Goal: Check status: Check status

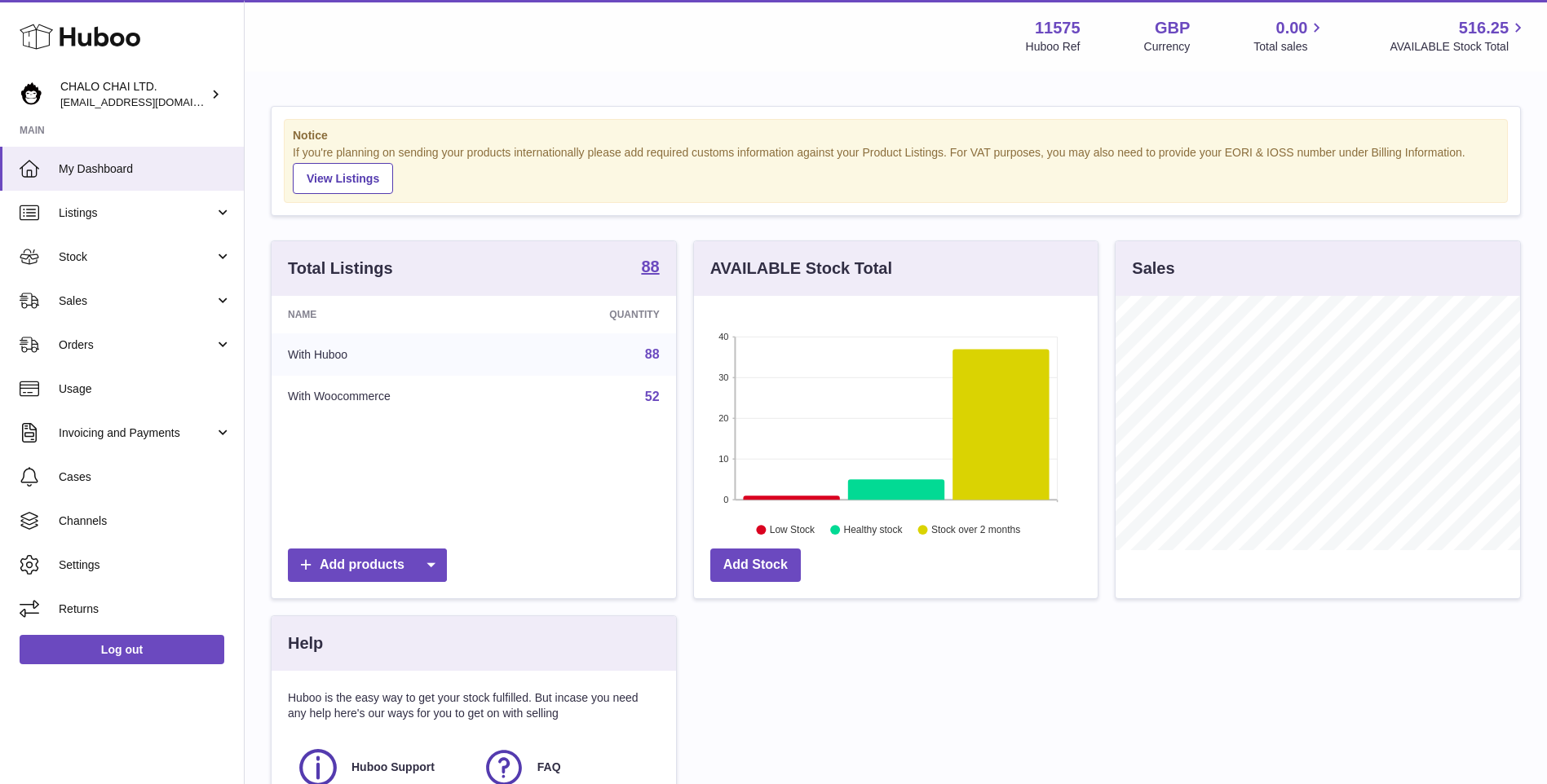
scroll to position [255, 404]
click at [122, 332] on link "Orders" at bounding box center [122, 345] width 244 height 44
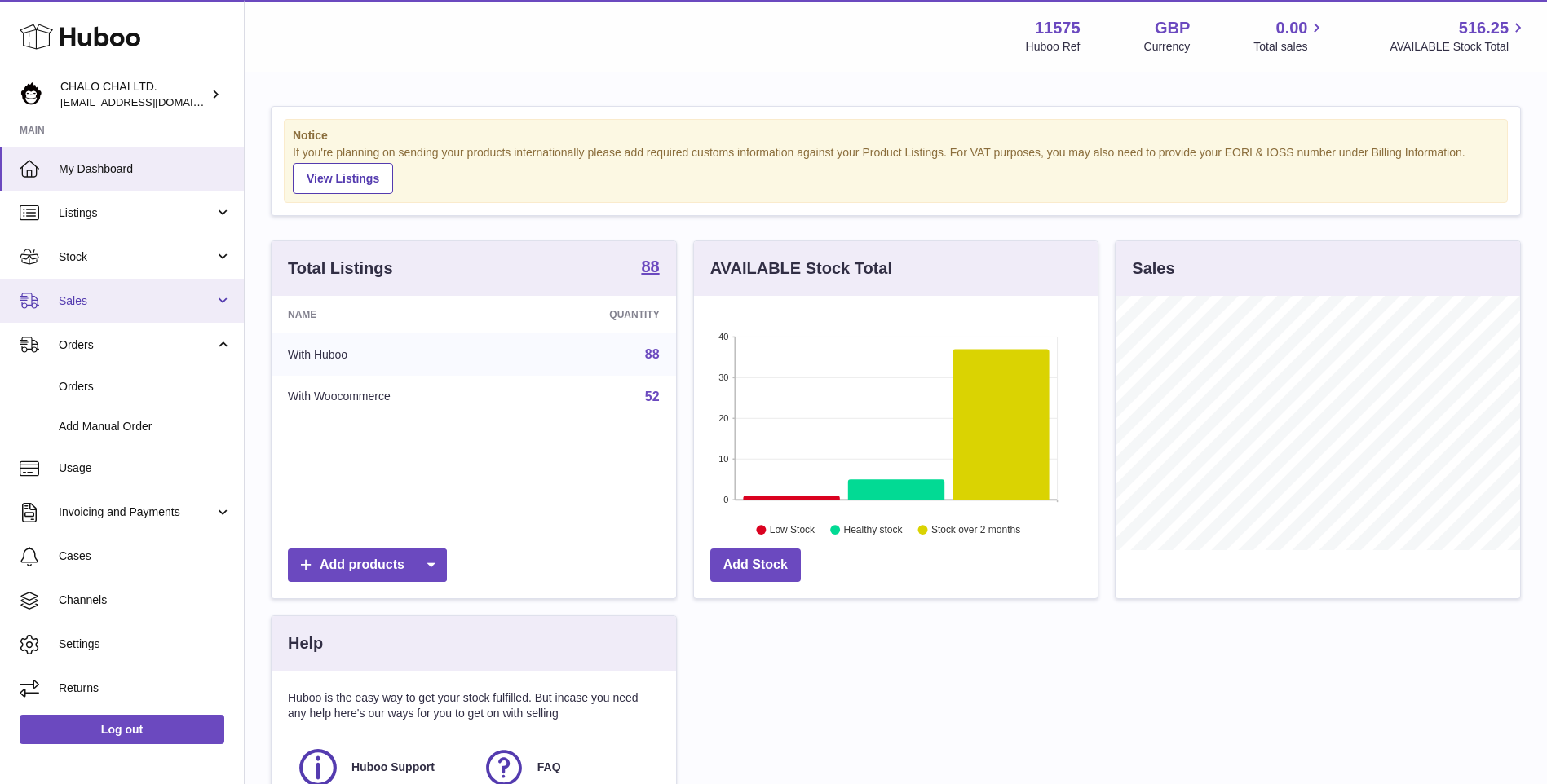
click at [115, 306] on span "Sales" at bounding box center [136, 300] width 156 height 16
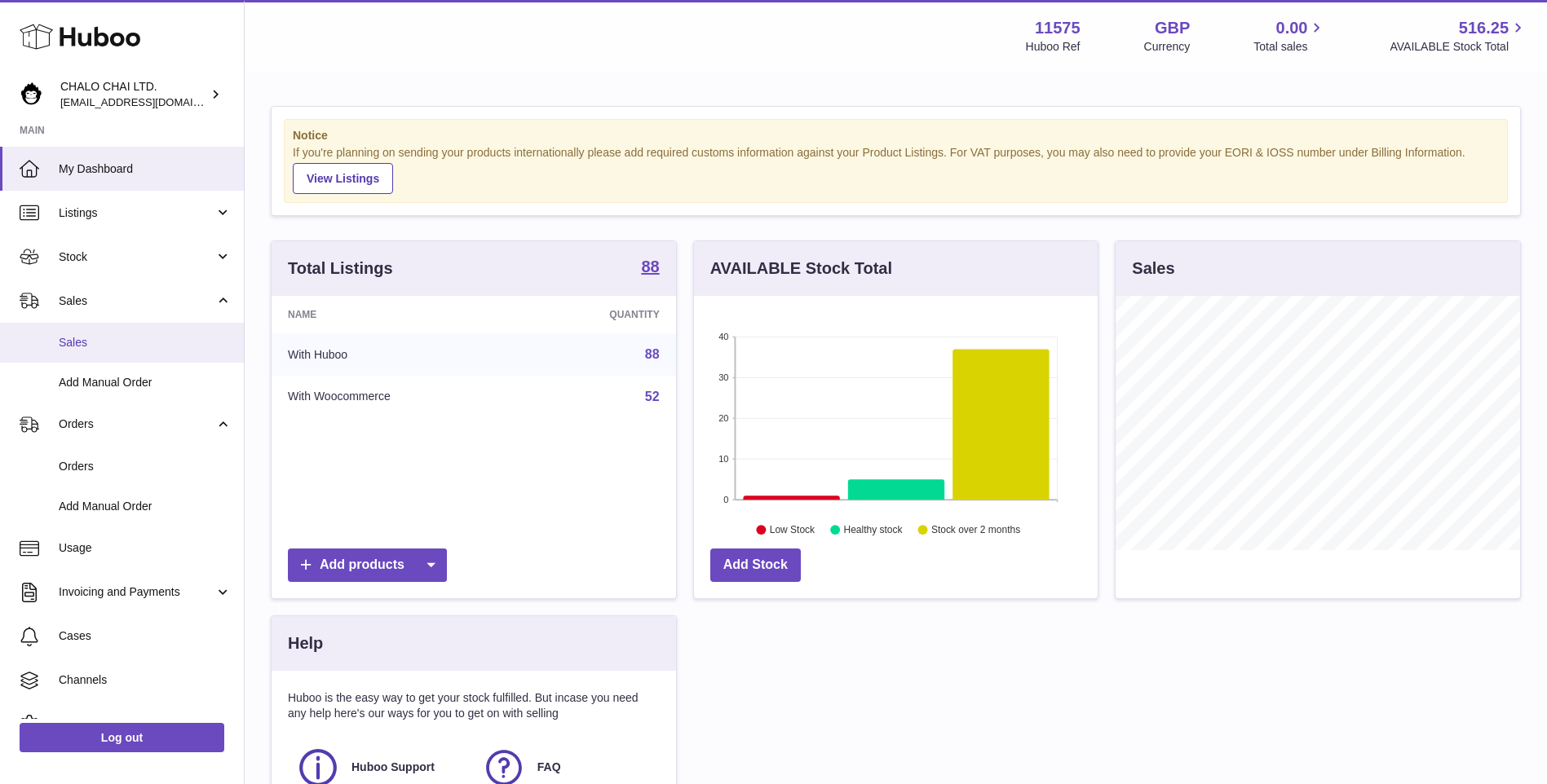
click at [77, 349] on span "Sales" at bounding box center [145, 343] width 173 height 16
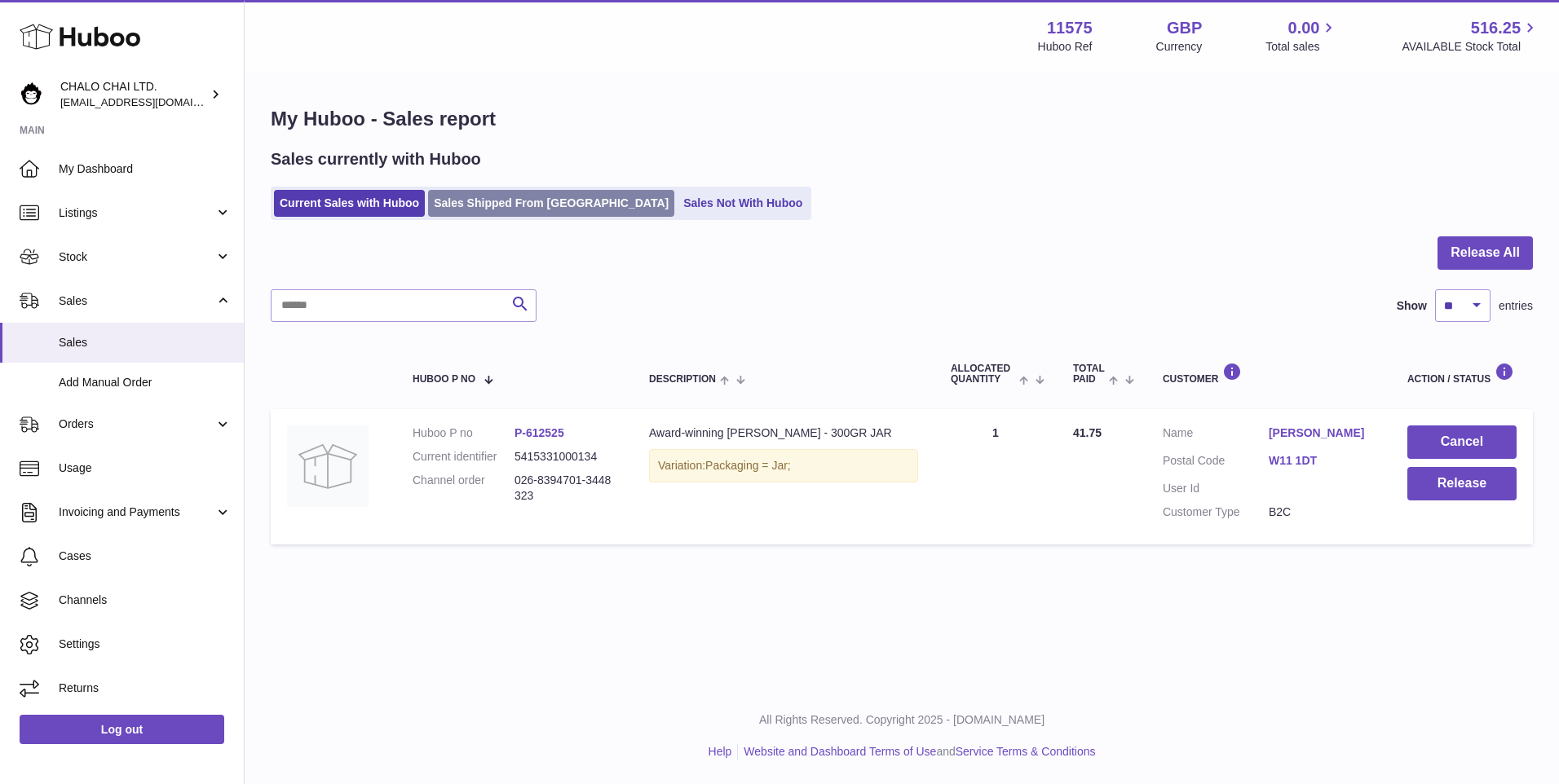
click at [505, 210] on link "Sales Shipped From [GEOGRAPHIC_DATA]" at bounding box center [551, 202] width 246 height 27
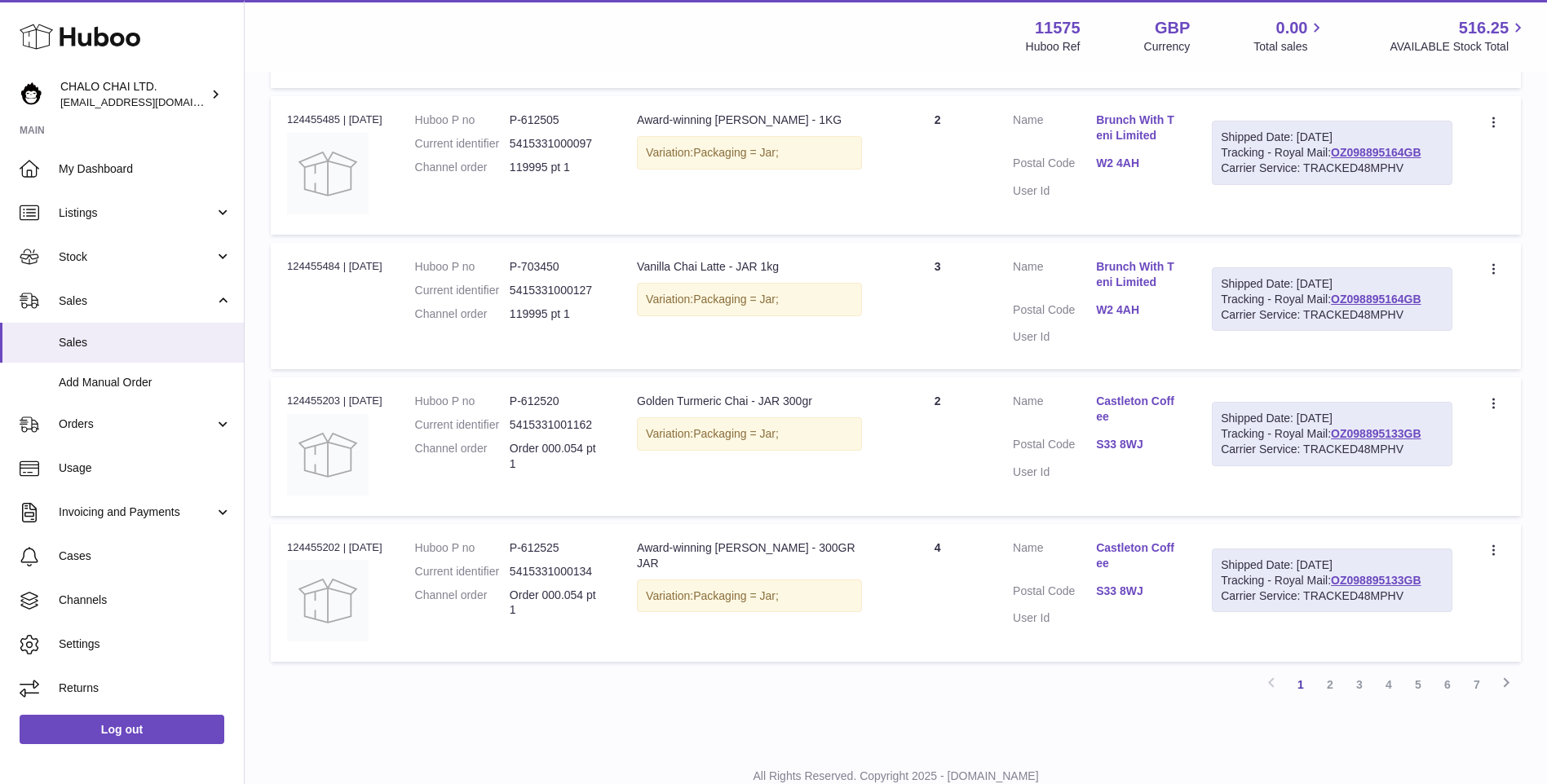
scroll to position [1183, 0]
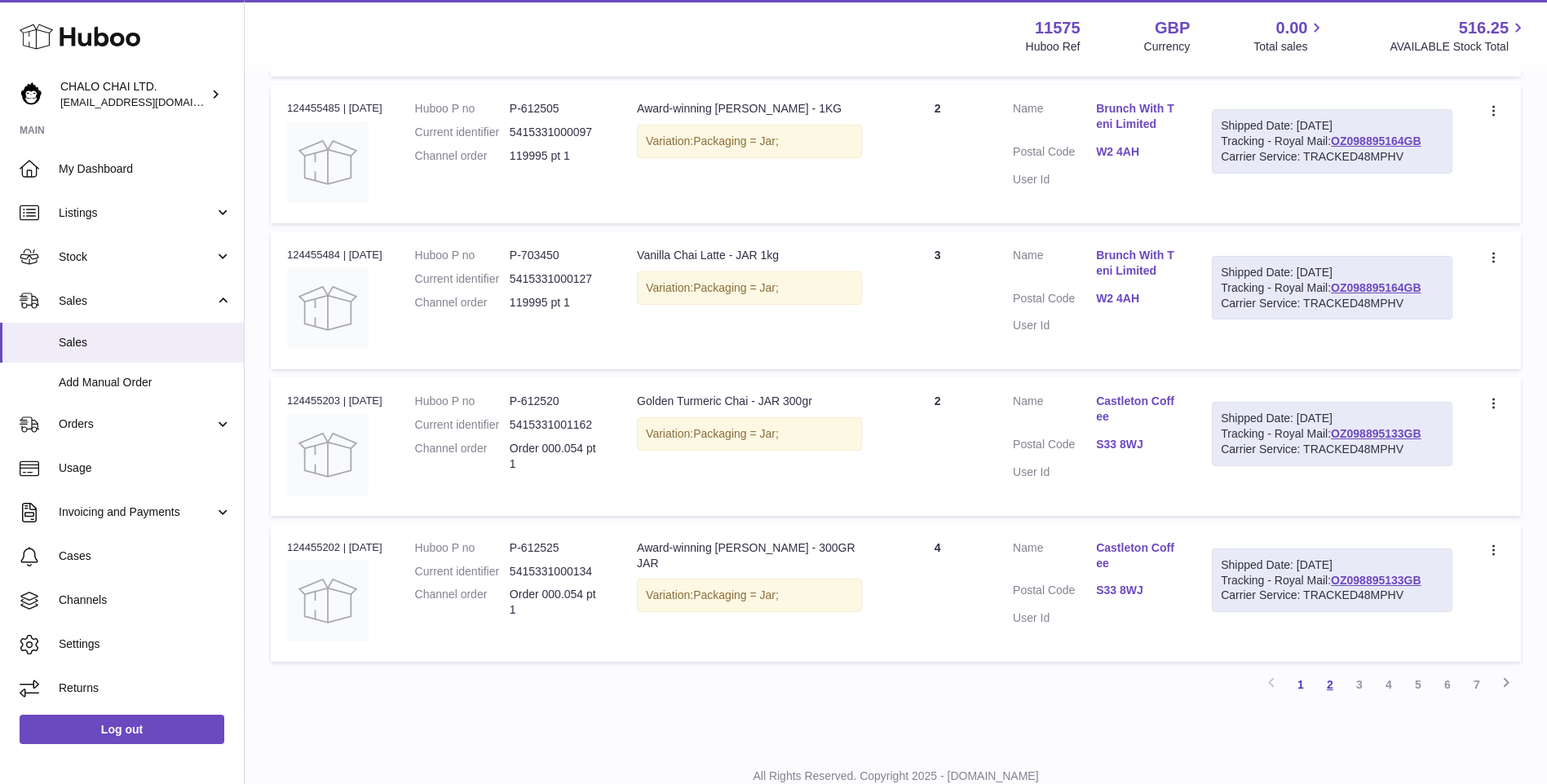
click at [1338, 691] on link "2" at bounding box center [1330, 685] width 29 height 29
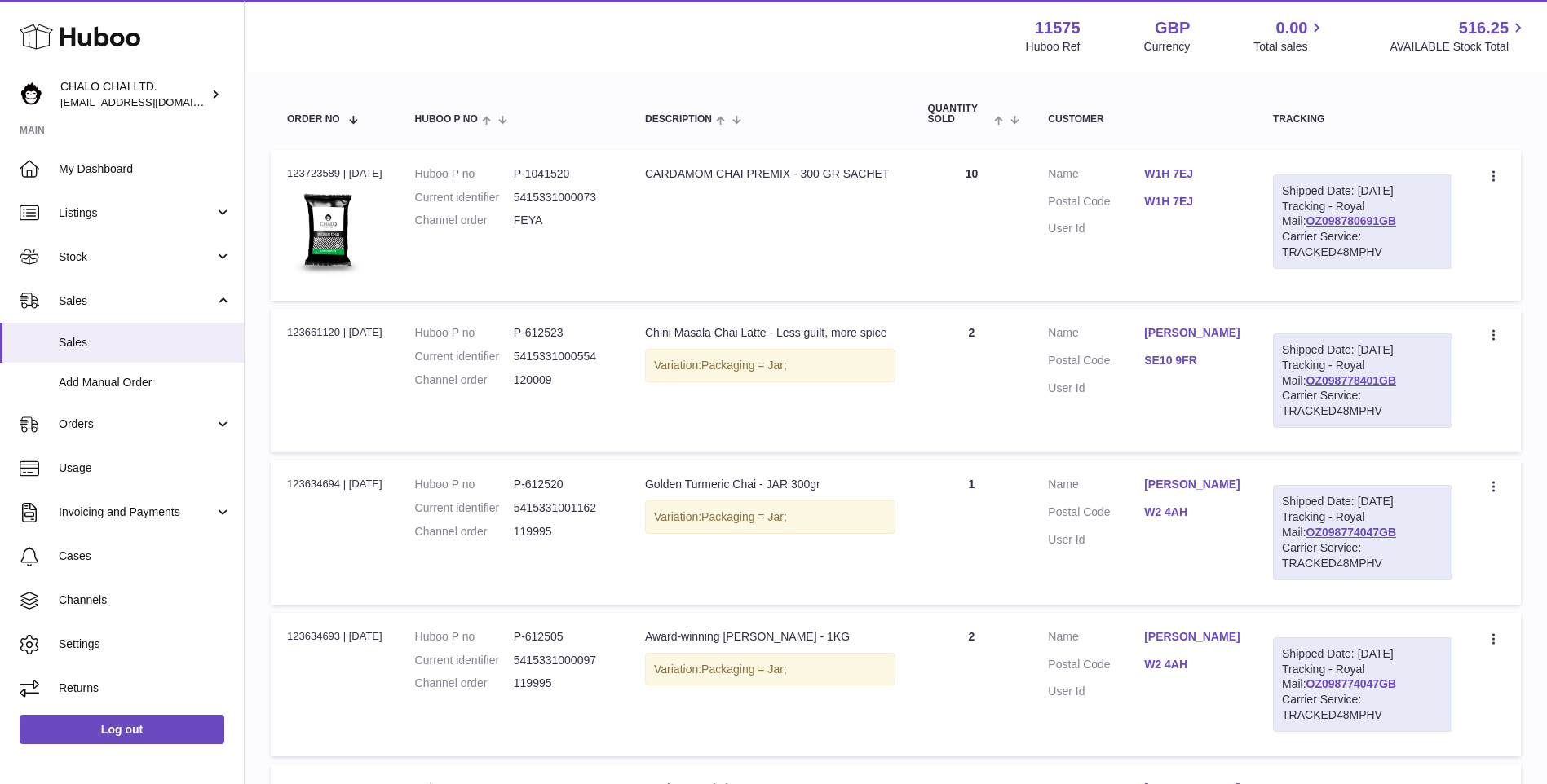
scroll to position [399, 0]
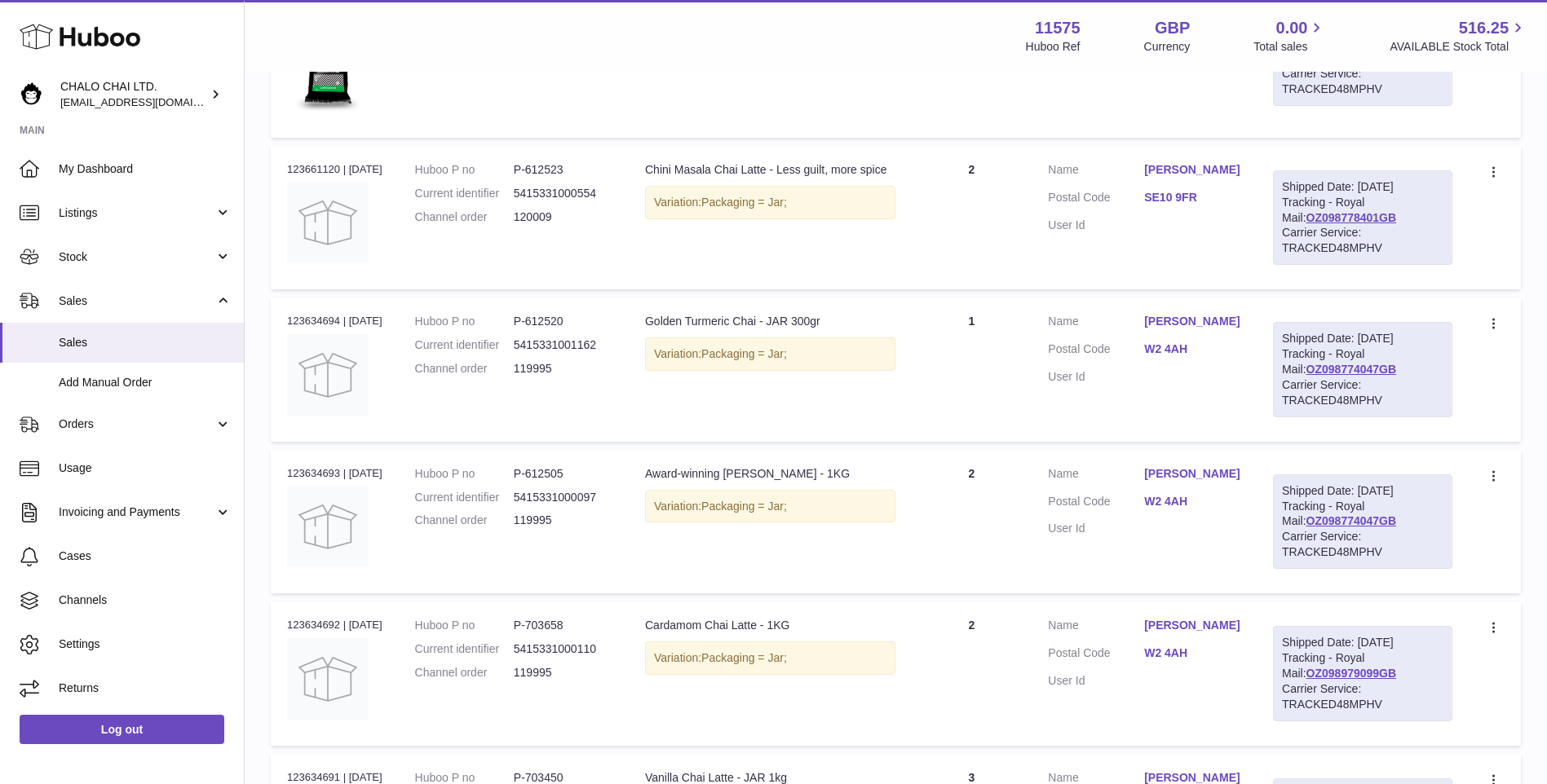
click at [1204, 330] on link "Ayten Dobranja" at bounding box center [1192, 321] width 96 height 16
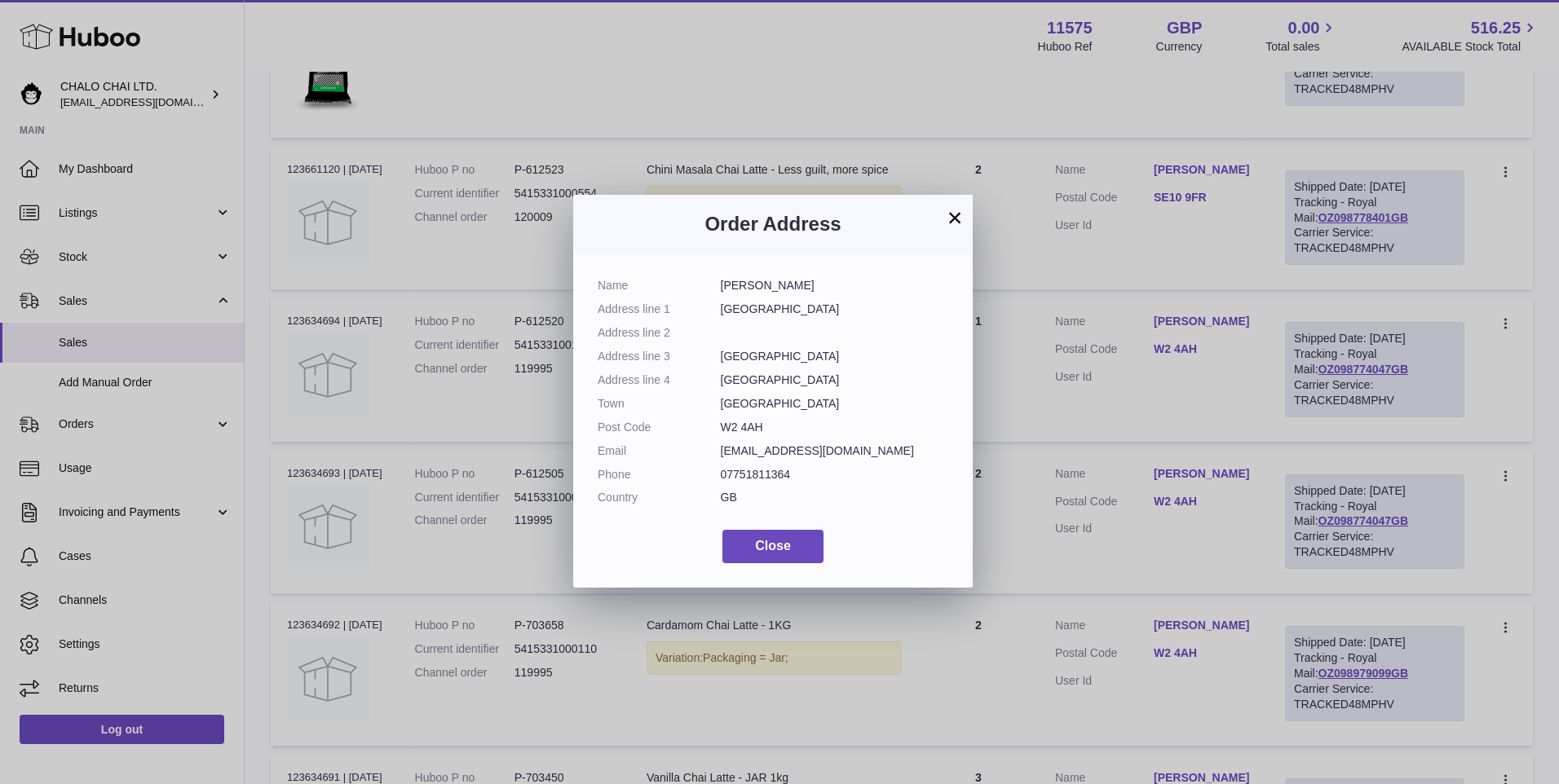
click at [961, 216] on button "×" at bounding box center [954, 217] width 19 height 19
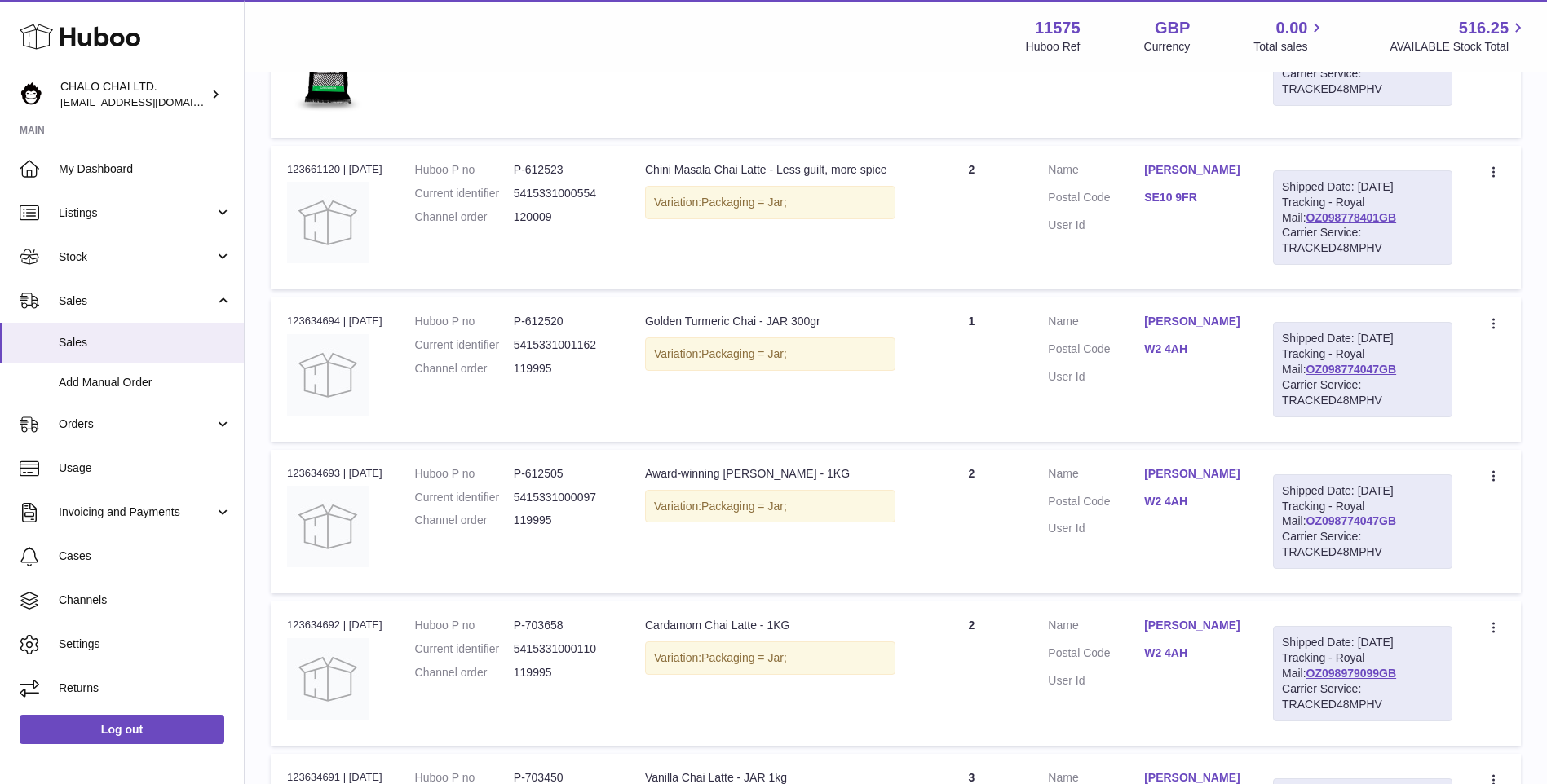
click at [1387, 528] on link "OZ098774047GB" at bounding box center [1351, 521] width 91 height 13
